Goal: Task Accomplishment & Management: Use online tool/utility

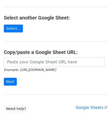
scroll to position [51, 0]
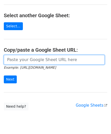
click at [25, 58] on input "url" at bounding box center [54, 60] width 101 height 10
paste input "[URL][DOMAIN_NAME]"
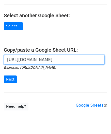
scroll to position [0, 109]
type input "[URL][DOMAIN_NAME]"
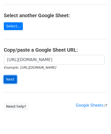
scroll to position [0, 0]
click at [12, 79] on input "Next" at bounding box center [10, 80] width 13 height 8
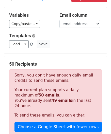
scroll to position [171, 0]
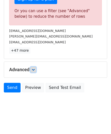
click at [34, 68] on icon at bounding box center [33, 69] width 3 height 3
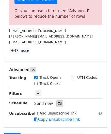
click at [58, 103] on icon at bounding box center [59, 104] width 3 height 4
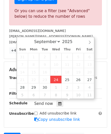
type input "2025-09-24 12:00"
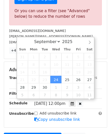
scroll to position [0, 0]
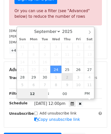
paste input "6"
type input "6"
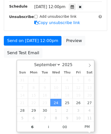
type input "2025-09-24 18:00"
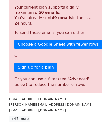
scroll to position [232, 0]
